Goal: Check status: Check status

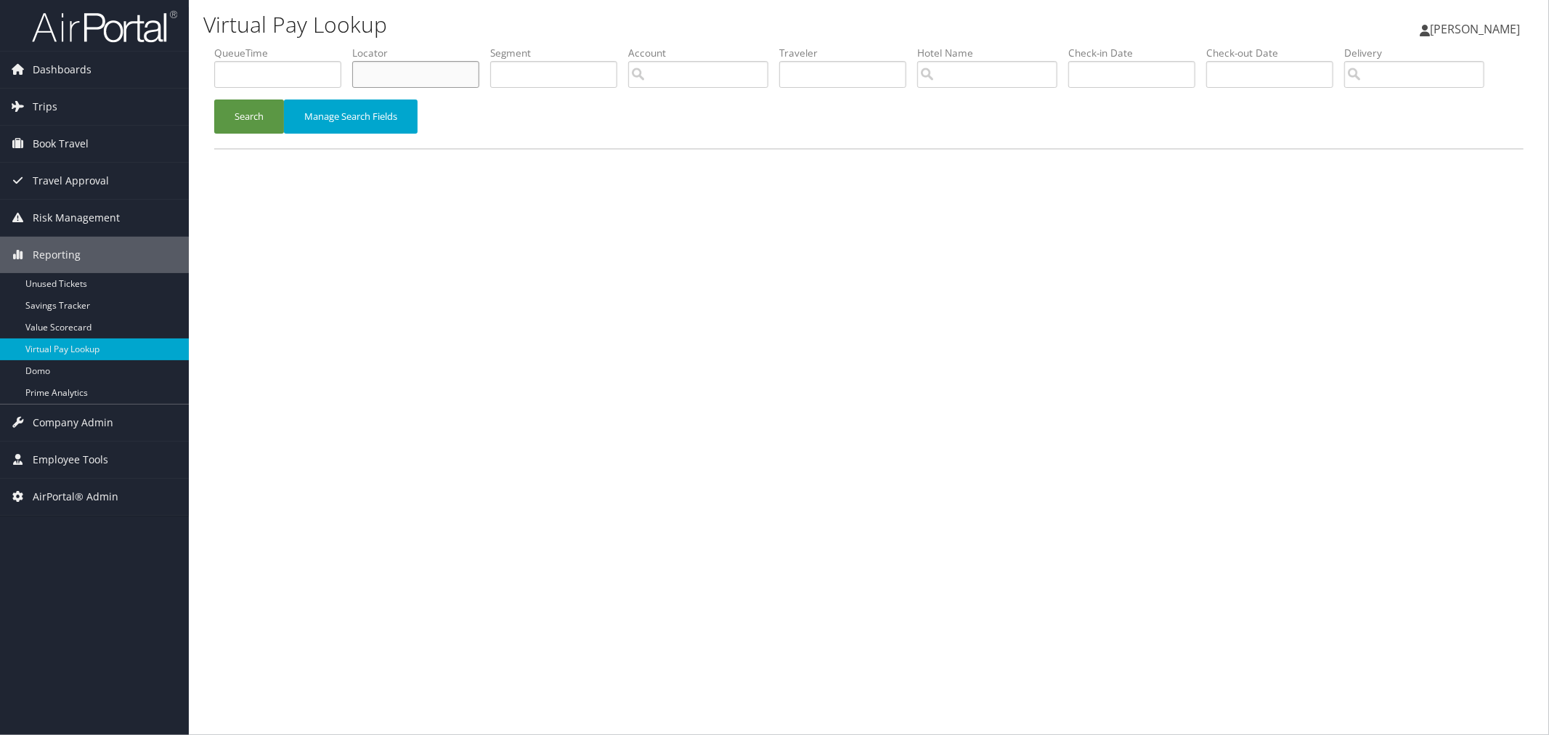
click at [476, 71] on input "text" at bounding box center [415, 74] width 127 height 27
paste input "AUKPHM"
click at [251, 134] on button "Search" at bounding box center [249, 116] width 70 height 34
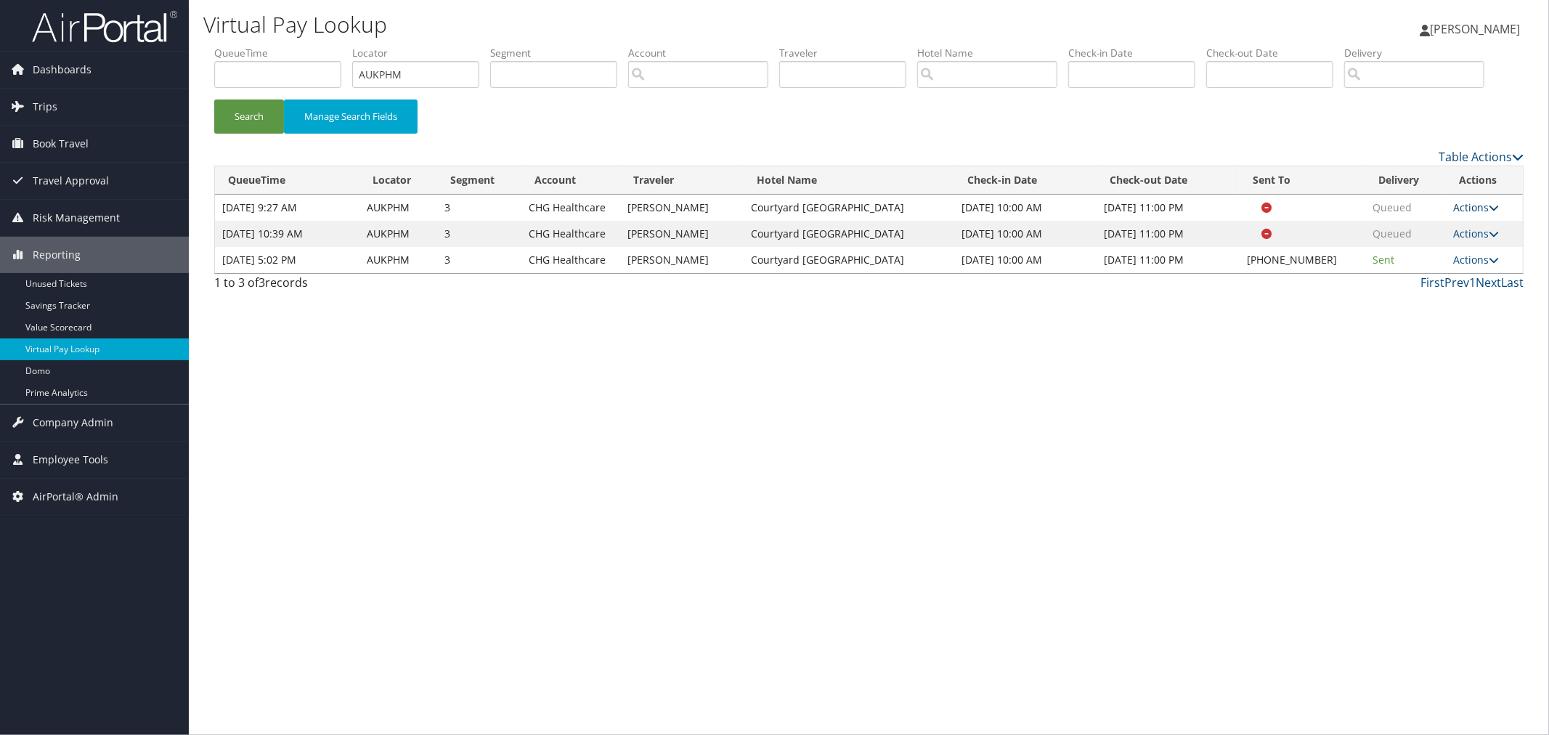
click at [1464, 214] on link "Actions" at bounding box center [1476, 207] width 46 height 14
click at [1447, 266] on link "Logs" at bounding box center [1449, 253] width 92 height 25
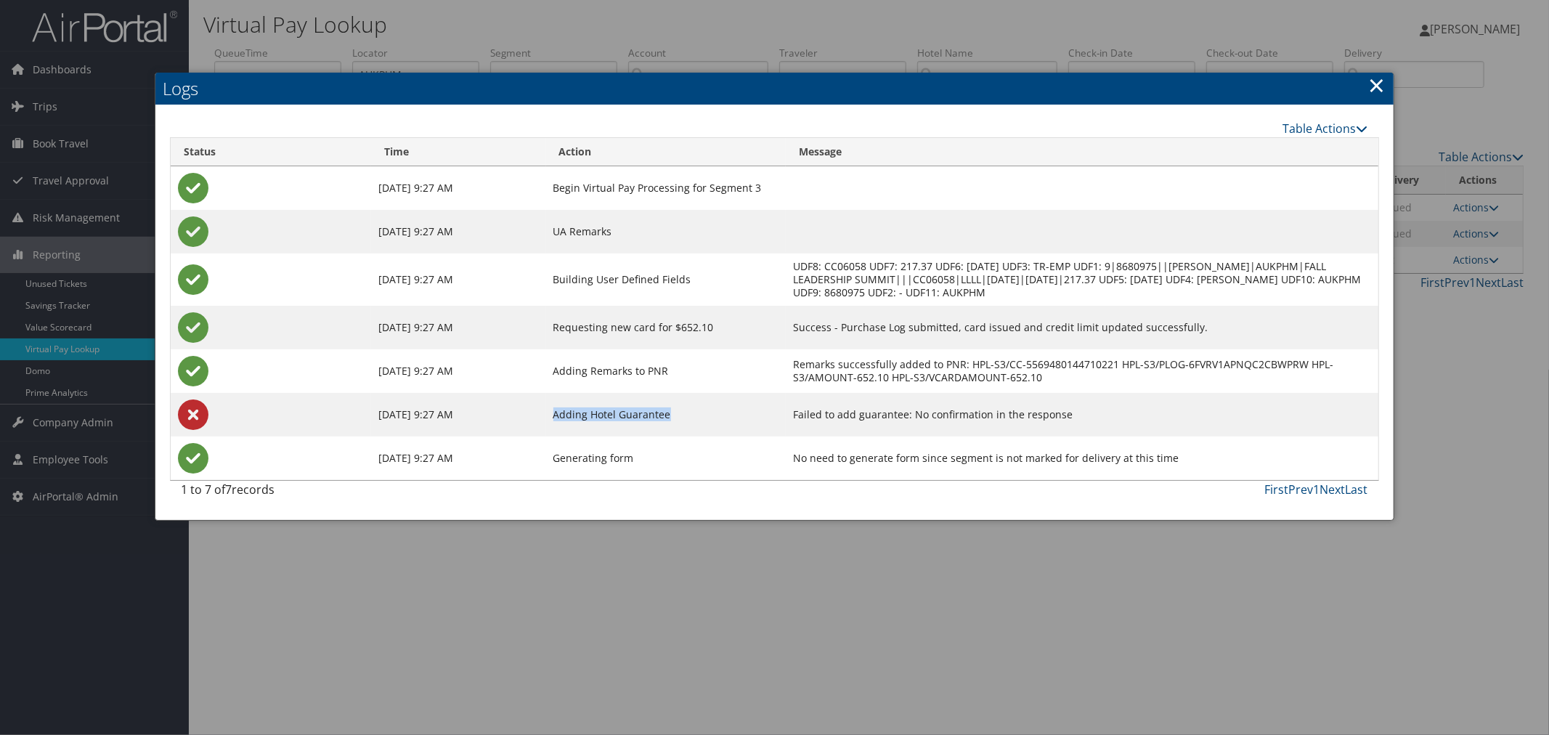
drag, startPoint x: 688, startPoint y: 415, endPoint x: 571, endPoint y: 415, distance: 117.6
click at [571, 415] on td "Adding Hotel Guarantee" at bounding box center [666, 415] width 240 height 44
click at [752, 39] on div at bounding box center [774, 367] width 1549 height 735
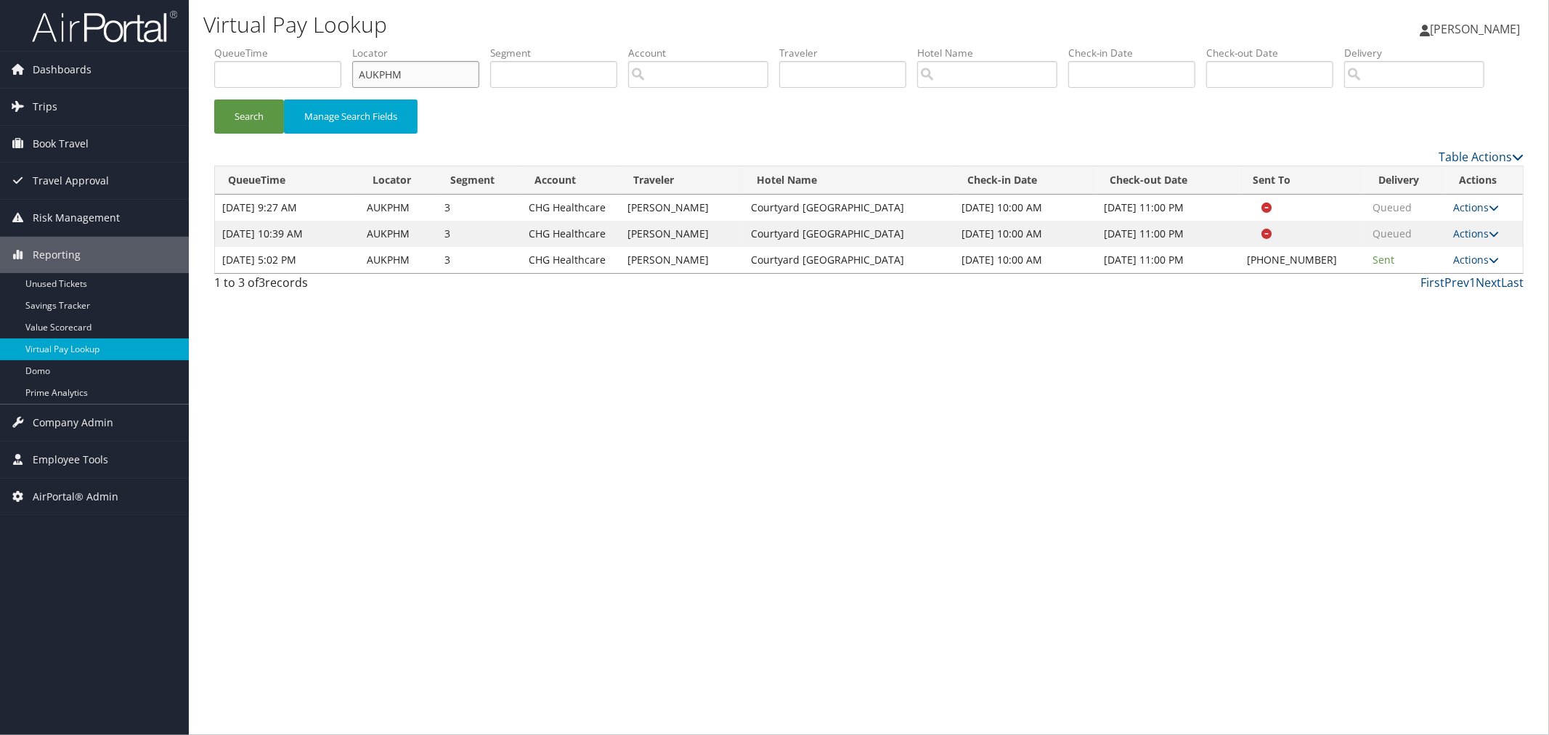
drag, startPoint x: 423, startPoint y: 71, endPoint x: 352, endPoint y: 71, distance: 70.4
click at [352, 46] on ul "QueueTime Locator AUKPHM Segment Account Traveler Hotel Name Check-in Date Chec…" at bounding box center [868, 46] width 1309 height 0
paste input "AAIGV"
click at [253, 134] on button "Search" at bounding box center [249, 116] width 70 height 34
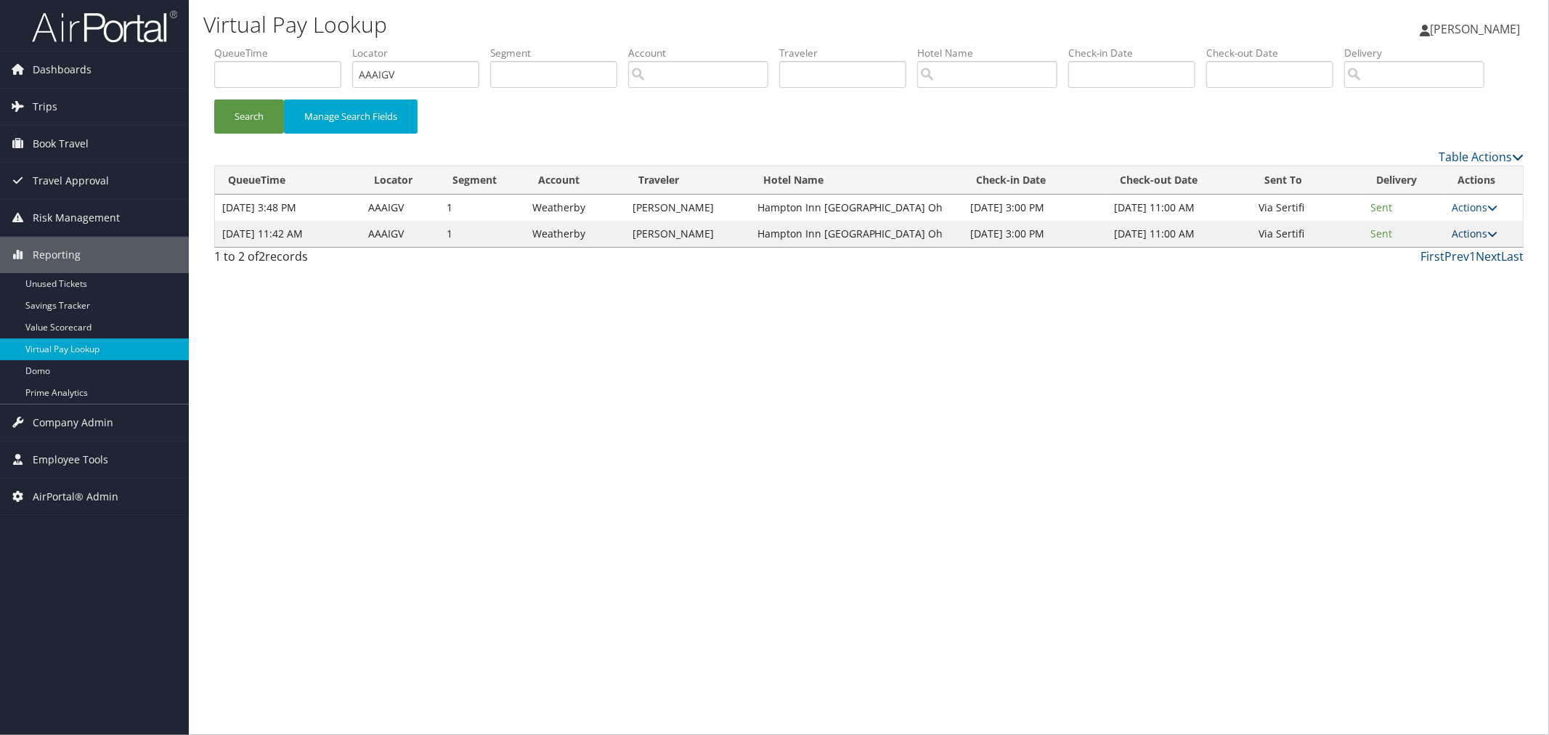
click at [1471, 240] on link "Actions" at bounding box center [1475, 234] width 46 height 14
click at [1441, 292] on link "Logs" at bounding box center [1449, 279] width 92 height 25
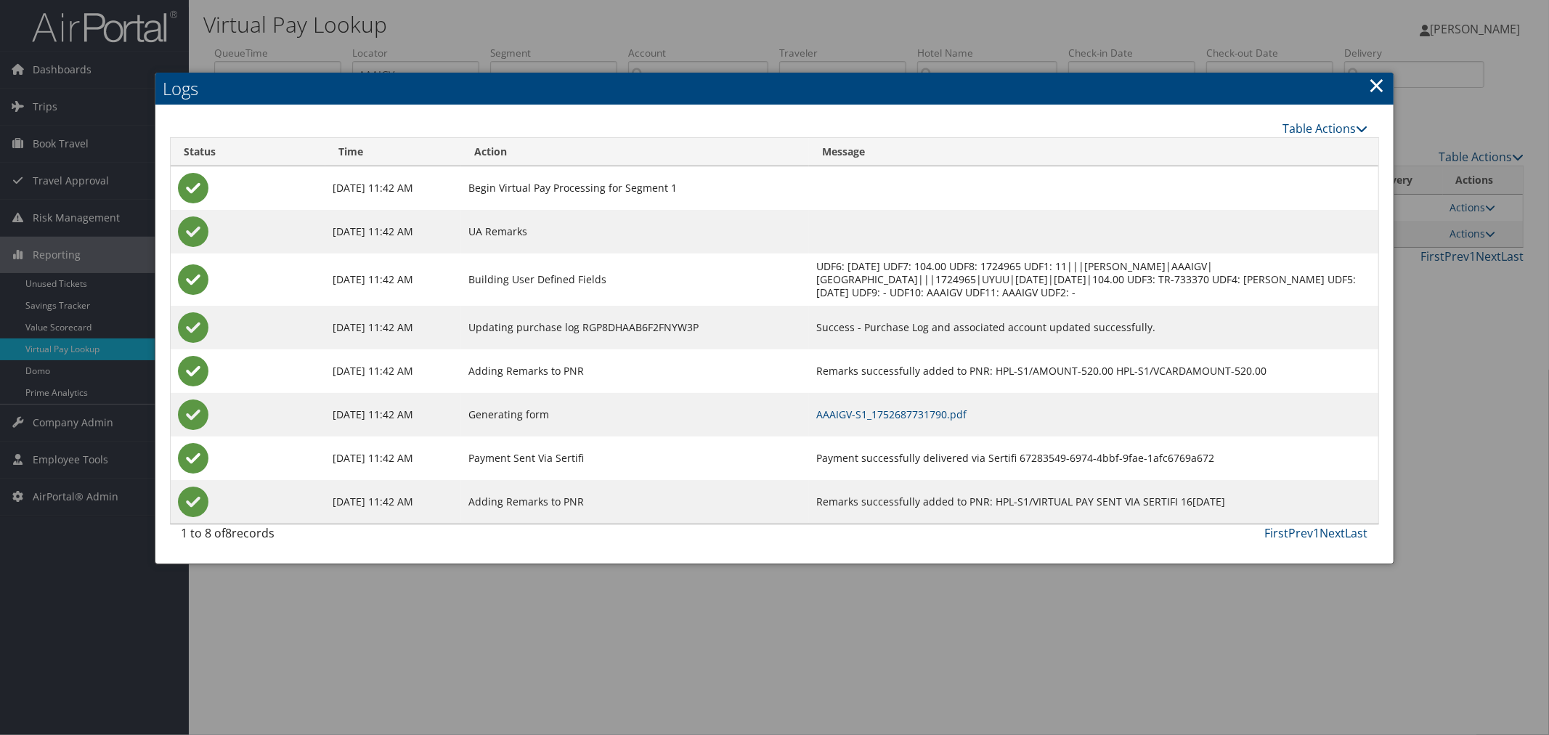
click at [1378, 89] on link "×" at bounding box center [1377, 84] width 17 height 29
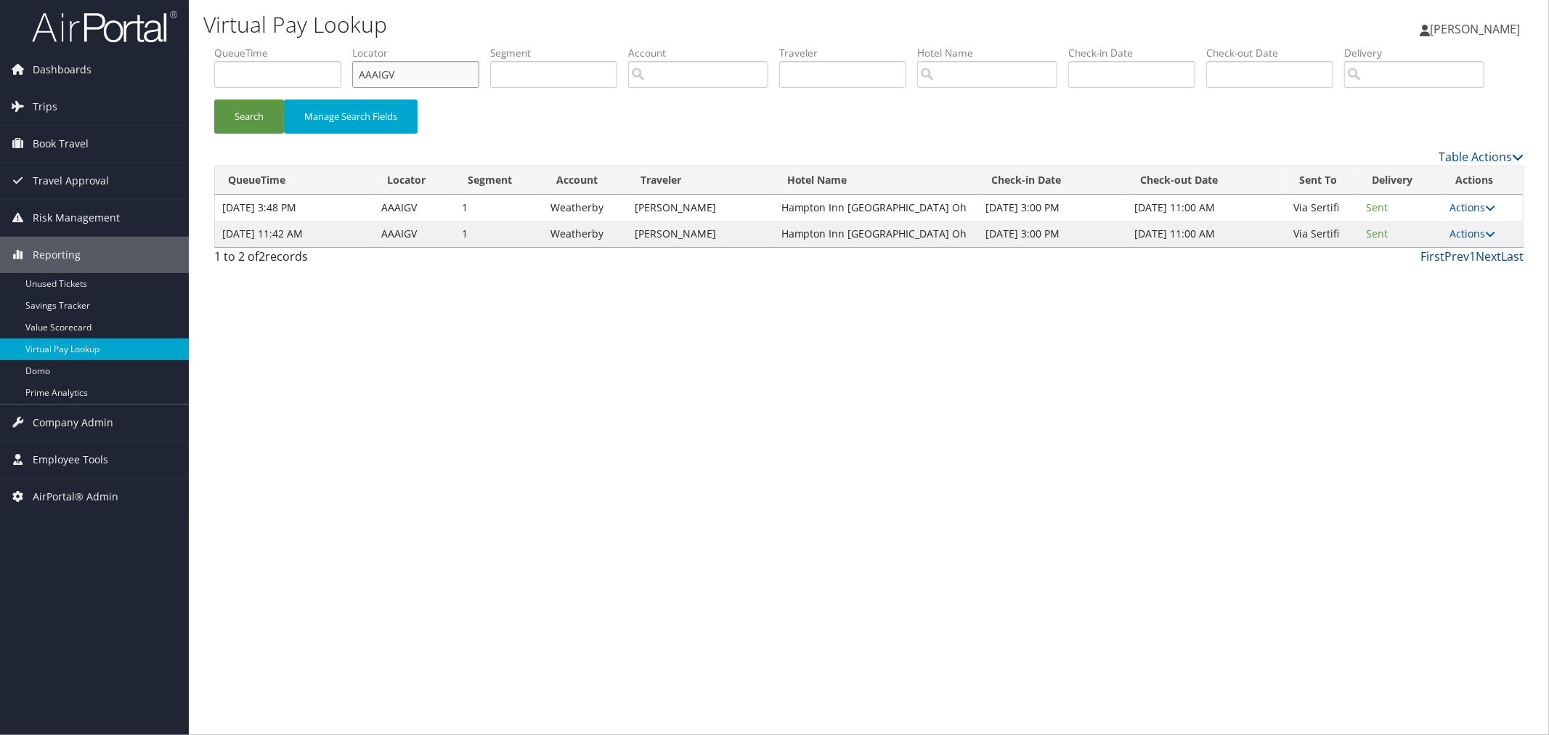
drag, startPoint x: 415, startPoint y: 70, endPoint x: 357, endPoint y: 77, distance: 57.8
click at [357, 46] on ul "QueueTime Locator AAAIGV Segment Account Traveler Hotel Name Check-in Date Chec…" at bounding box center [868, 46] width 1309 height 0
paste input "YZYCFM"
click at [266, 134] on button "Search" at bounding box center [249, 116] width 70 height 34
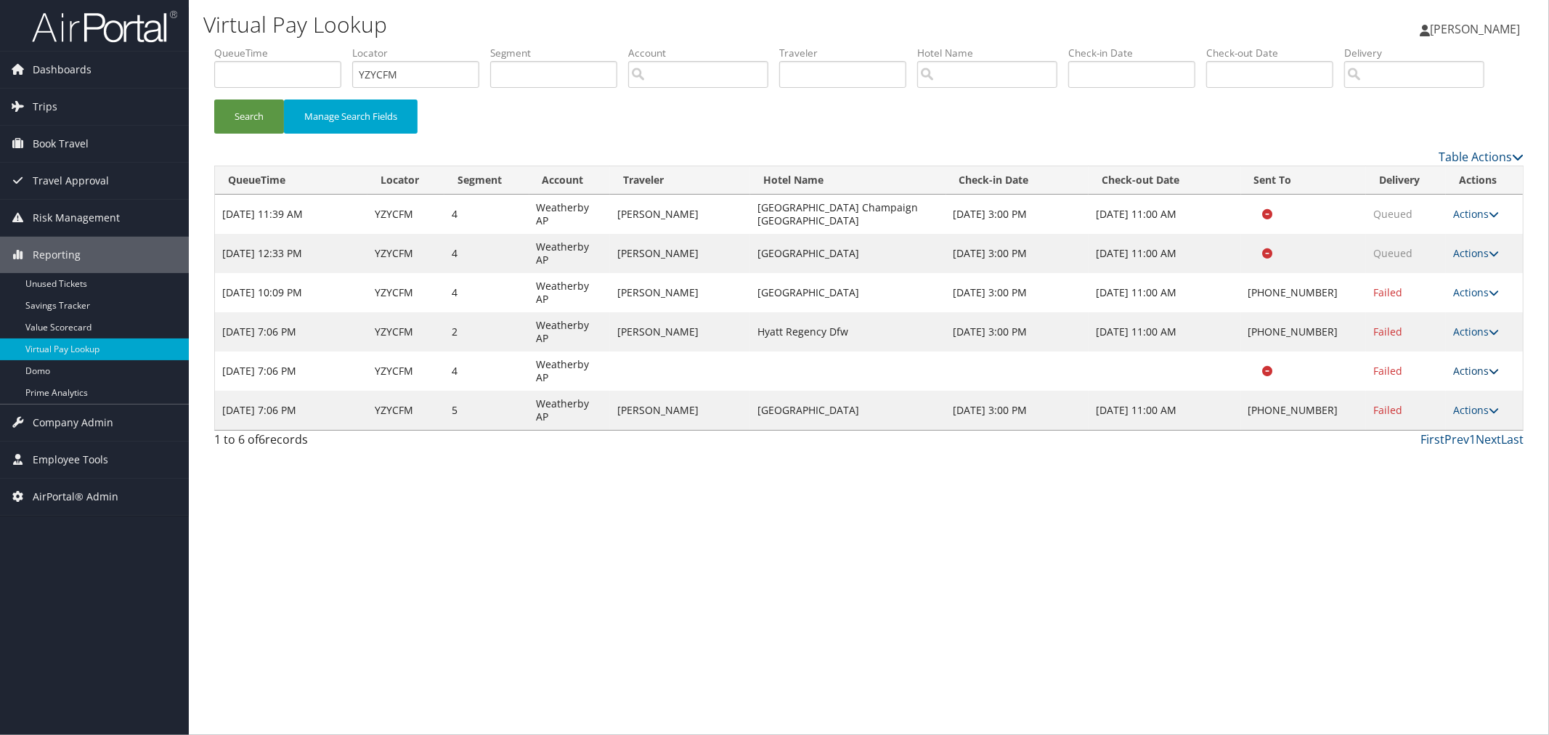
click at [1480, 378] on link "Actions" at bounding box center [1476, 371] width 46 height 14
click at [1482, 299] on link "Actions" at bounding box center [1476, 292] width 46 height 14
click at [1415, 325] on link "Logs" at bounding box center [1431, 312] width 124 height 25
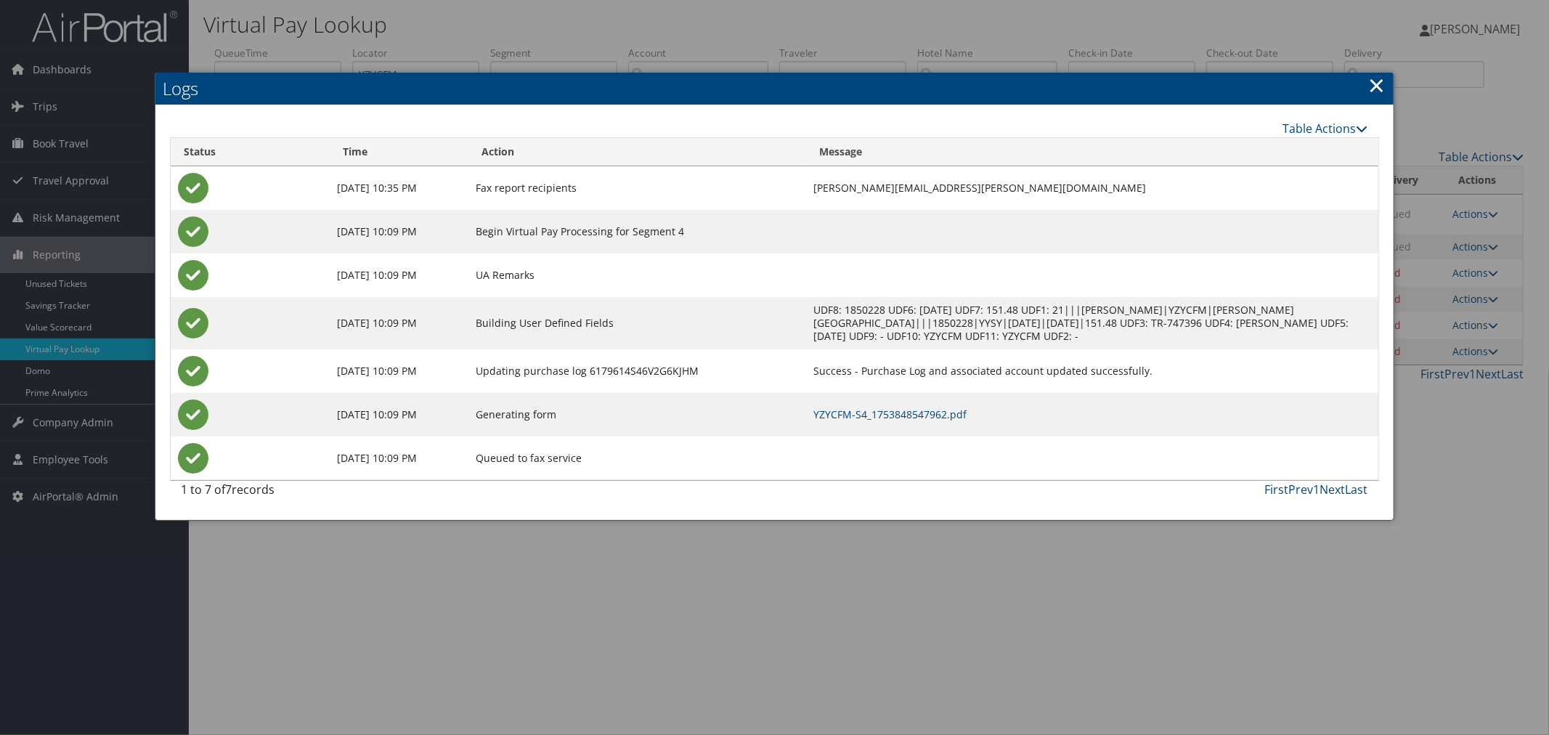
click at [1377, 86] on link "×" at bounding box center [1377, 84] width 17 height 29
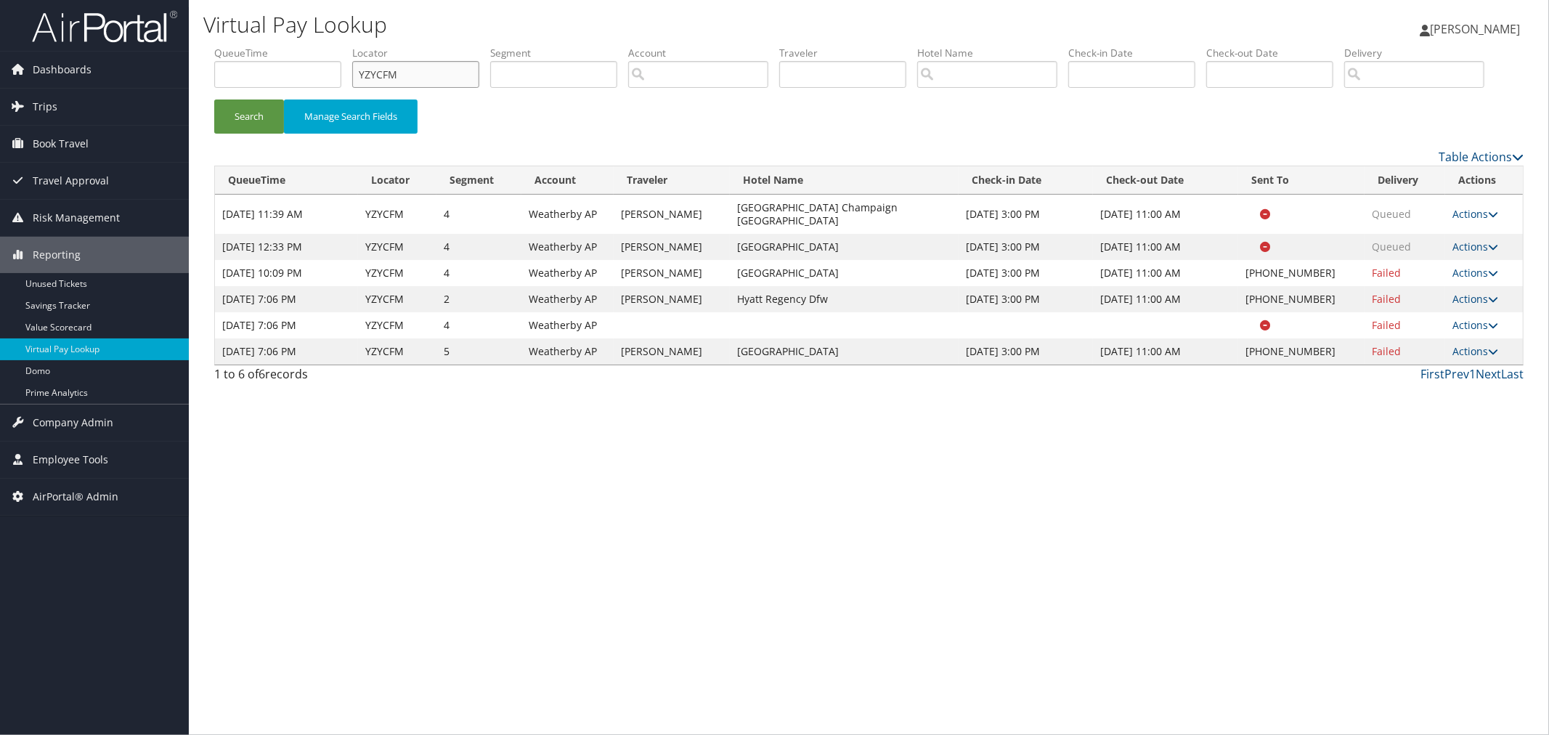
drag, startPoint x: 410, startPoint y: 73, endPoint x: 354, endPoint y: 76, distance: 55.3
click at [354, 46] on ul "QueueTime Locator YZYCFM Segment Account Traveler Hotel Name Check-in Date Chec…" at bounding box center [868, 46] width 1309 height 0
paste input "ZZBB"
click at [259, 134] on button "Search" at bounding box center [249, 116] width 70 height 34
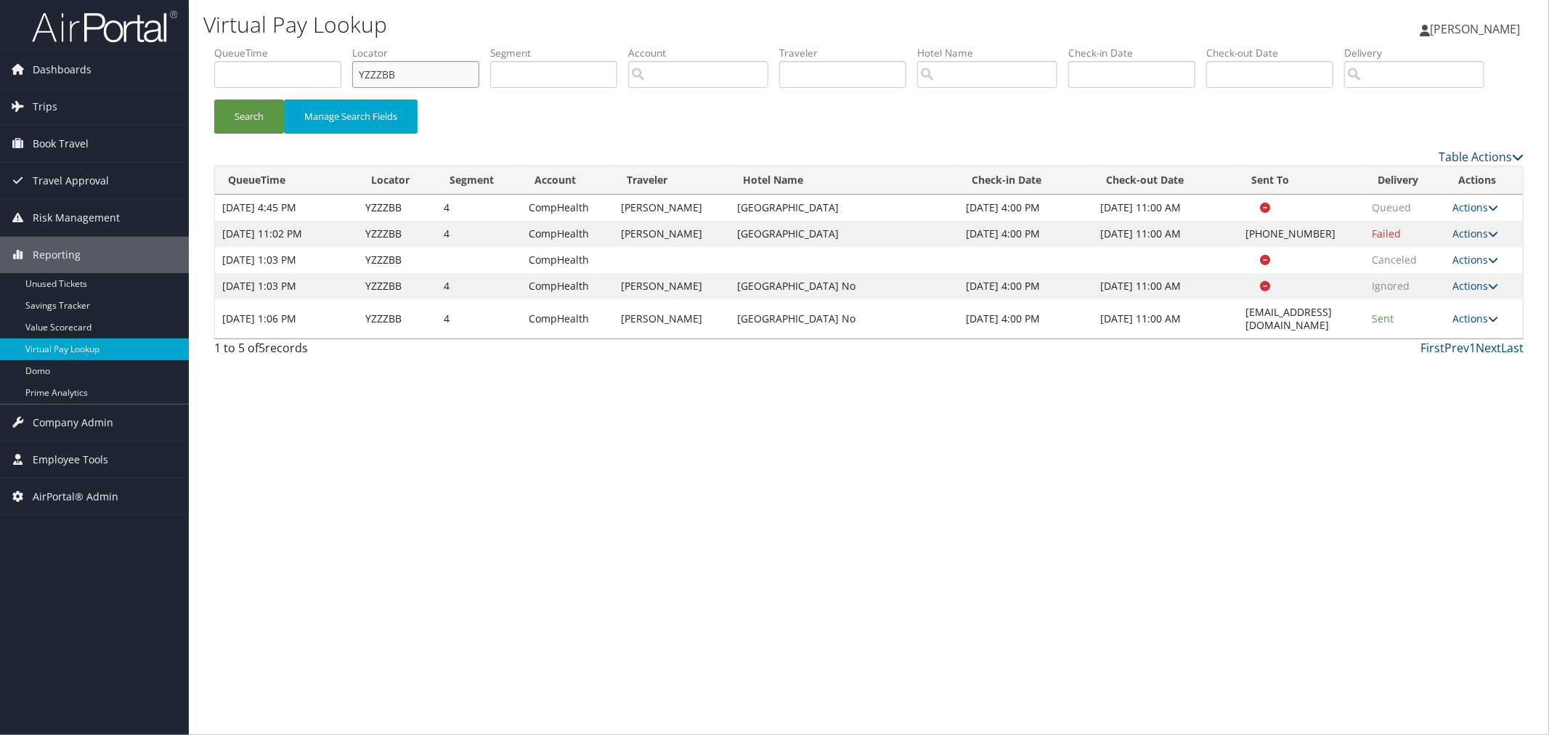
drag, startPoint x: 403, startPoint y: 69, endPoint x: 366, endPoint y: 73, distance: 37.2
click at [366, 73] on input "YZZZBB" at bounding box center [415, 74] width 127 height 27
paste input "ZZBB"
type input "YZZZBB"
click at [264, 134] on button "Search" at bounding box center [249, 116] width 70 height 34
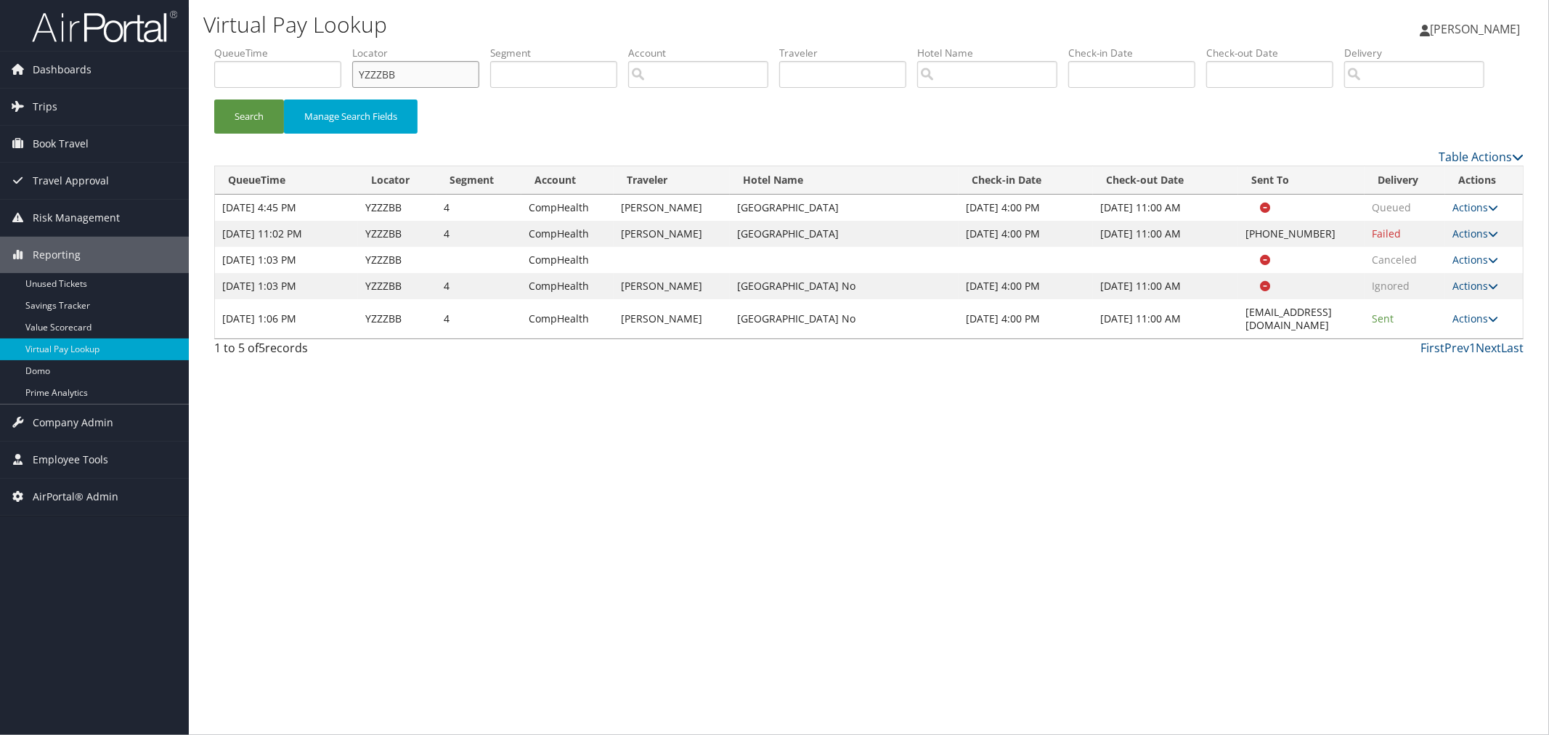
drag, startPoint x: 407, startPoint y: 76, endPoint x: 364, endPoint y: 78, distance: 42.9
click at [364, 78] on input "YZZZBB" at bounding box center [415, 74] width 127 height 27
click at [1465, 325] on link "Actions" at bounding box center [1475, 319] width 46 height 14
click at [1441, 416] on link "Logs" at bounding box center [1452, 403] width 92 height 25
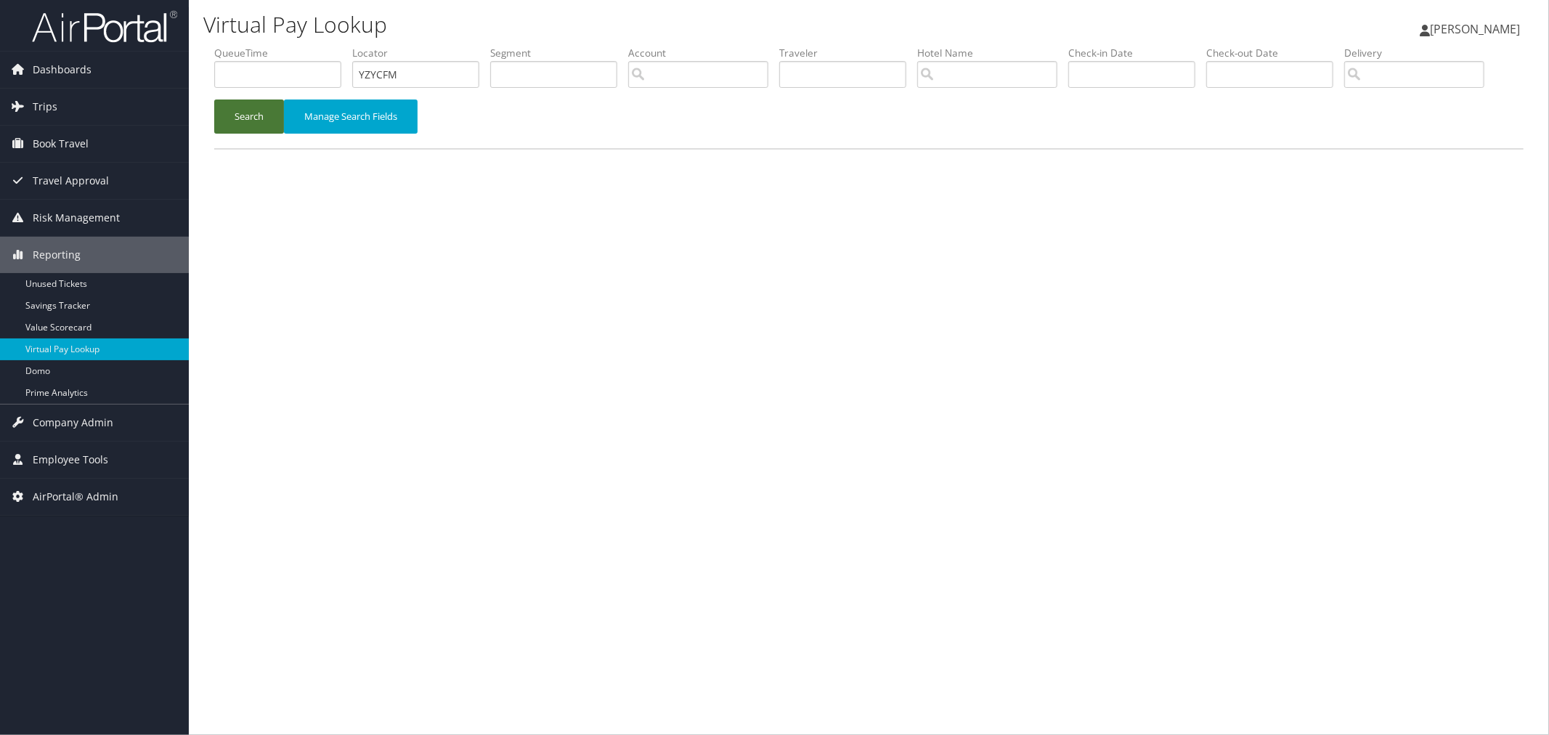
drag, startPoint x: 266, startPoint y: 175, endPoint x: 347, endPoint y: 106, distance: 106.7
click at [267, 134] on button "Search" at bounding box center [249, 116] width 70 height 34
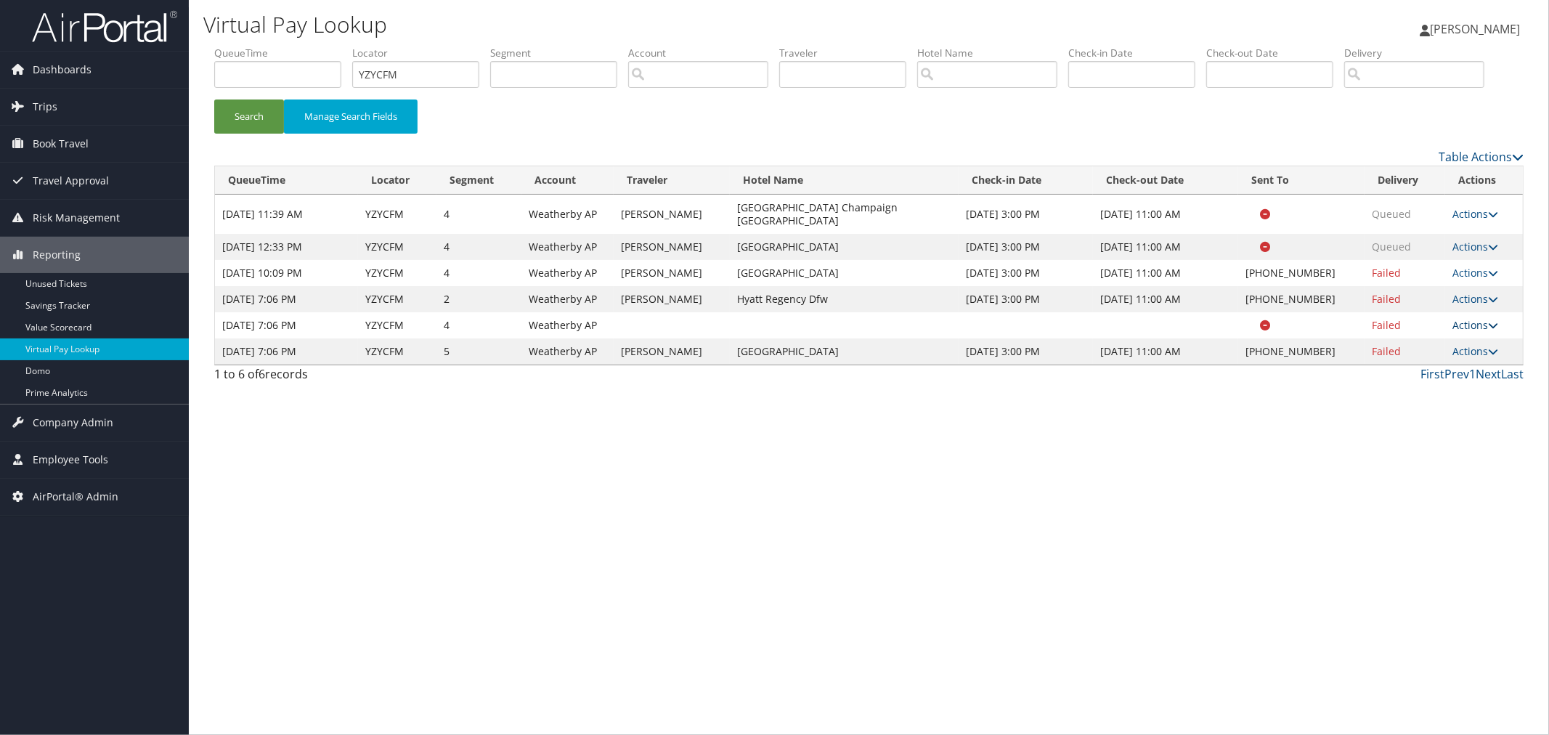
click at [1465, 332] on link "Actions" at bounding box center [1475, 325] width 46 height 14
click at [1441, 370] on link "Logs" at bounding box center [1448, 358] width 92 height 25
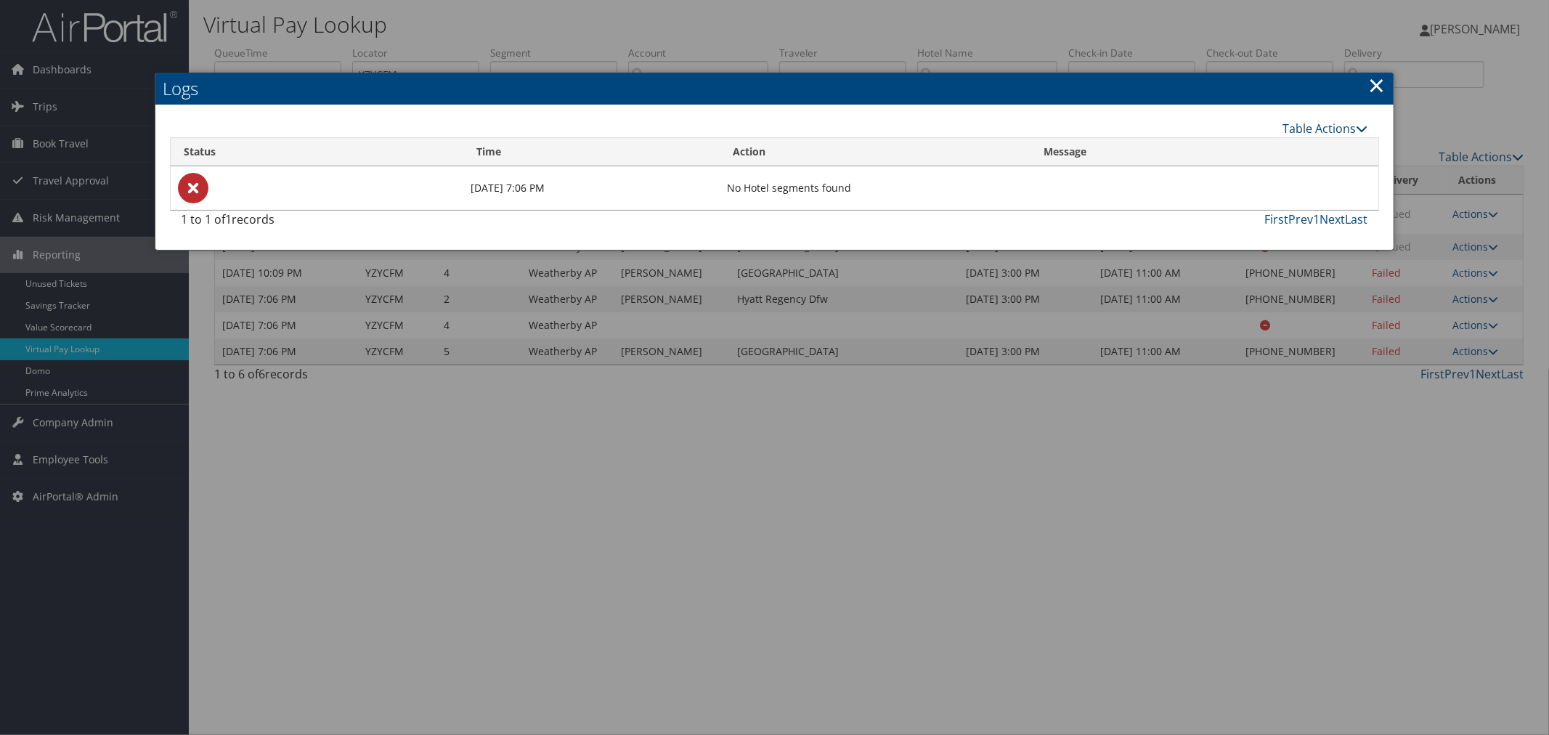
click at [1383, 81] on link "×" at bounding box center [1377, 84] width 17 height 29
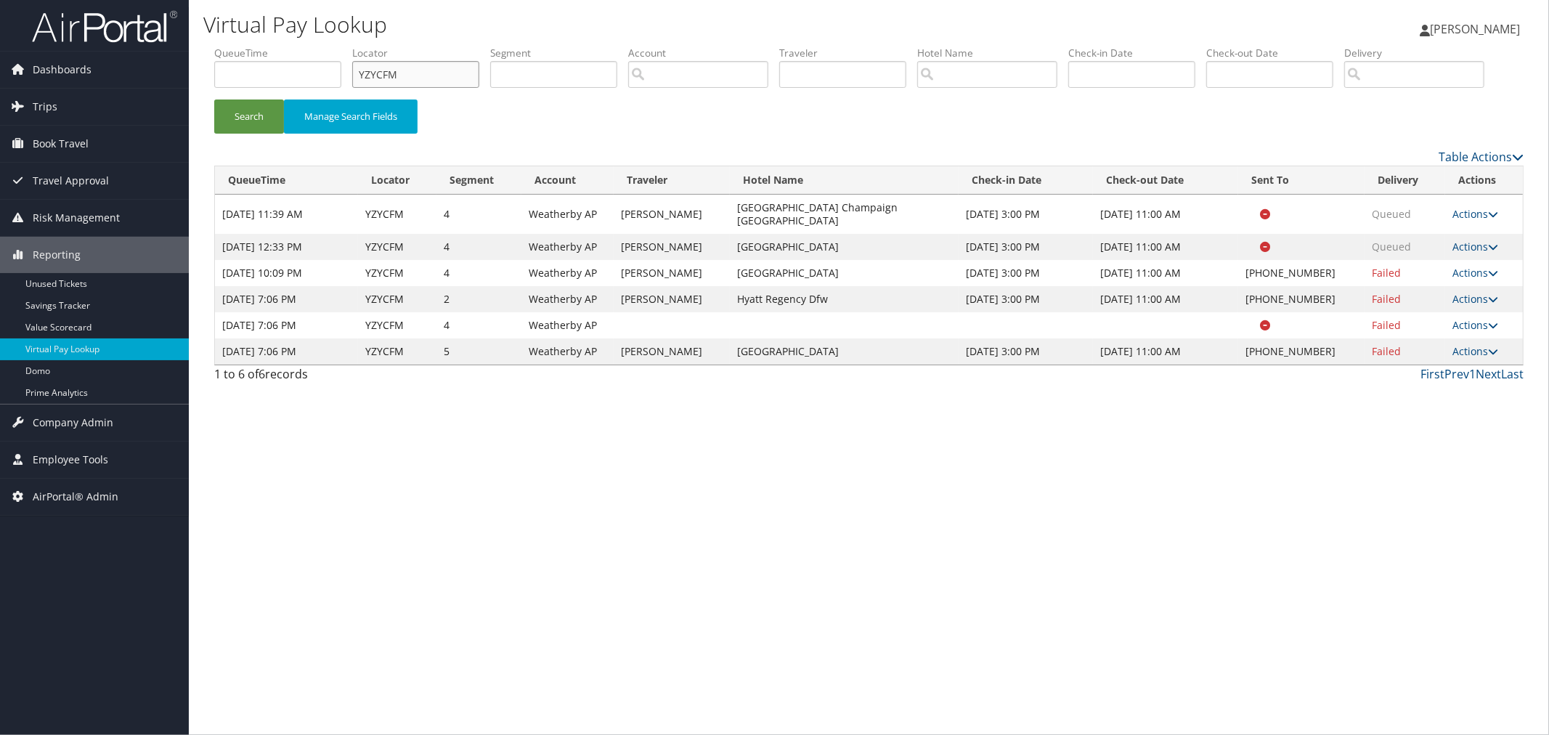
drag, startPoint x: 403, startPoint y: 73, endPoint x: 367, endPoint y: 73, distance: 35.6
click at [367, 73] on input "YZYCFM" at bounding box center [415, 74] width 127 height 27
